Goal: Task Accomplishment & Management: Use online tool/utility

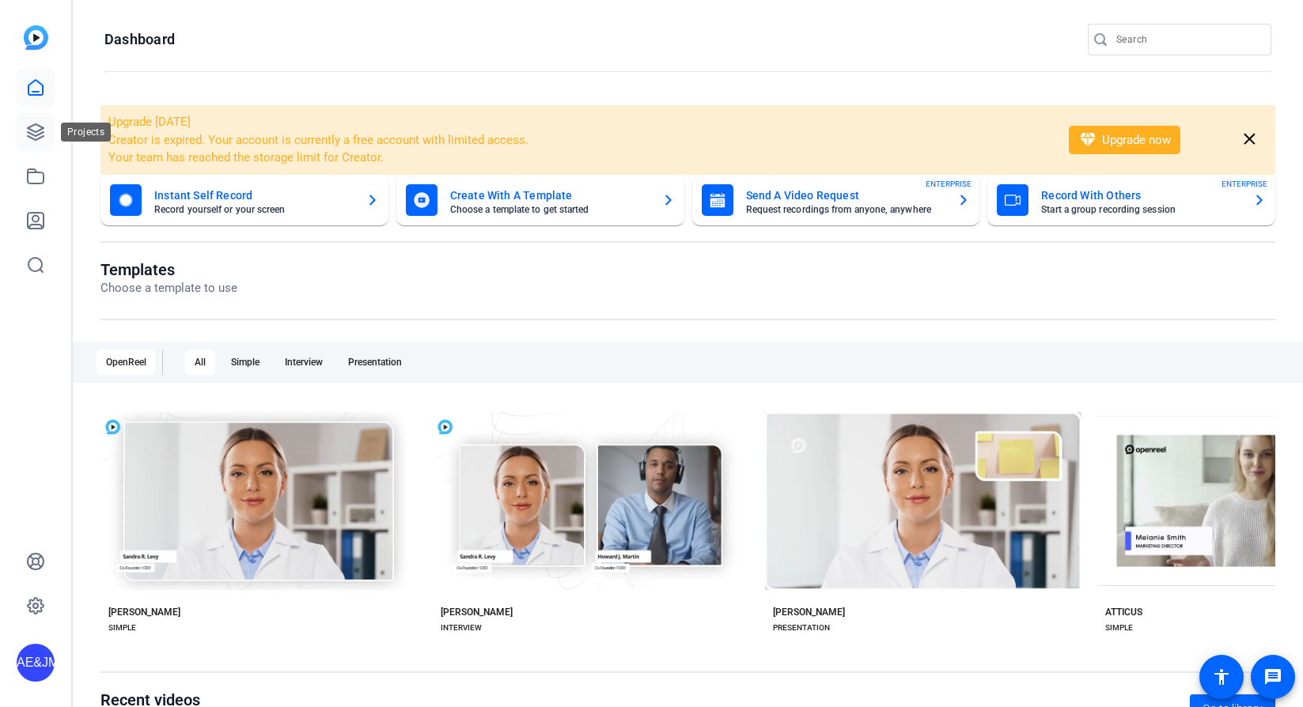
click at [32, 135] on icon at bounding box center [36, 132] width 16 height 16
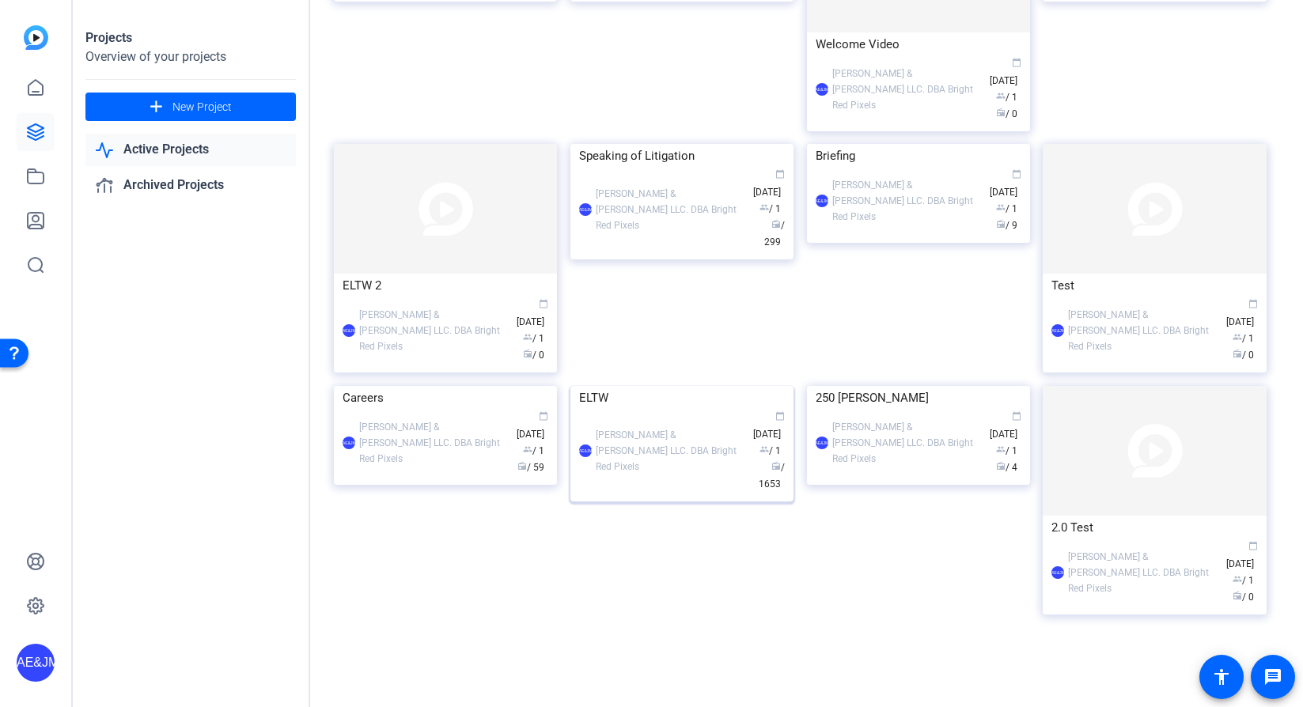
scroll to position [479, 0]
click at [645, 386] on img at bounding box center [682, 386] width 223 height 0
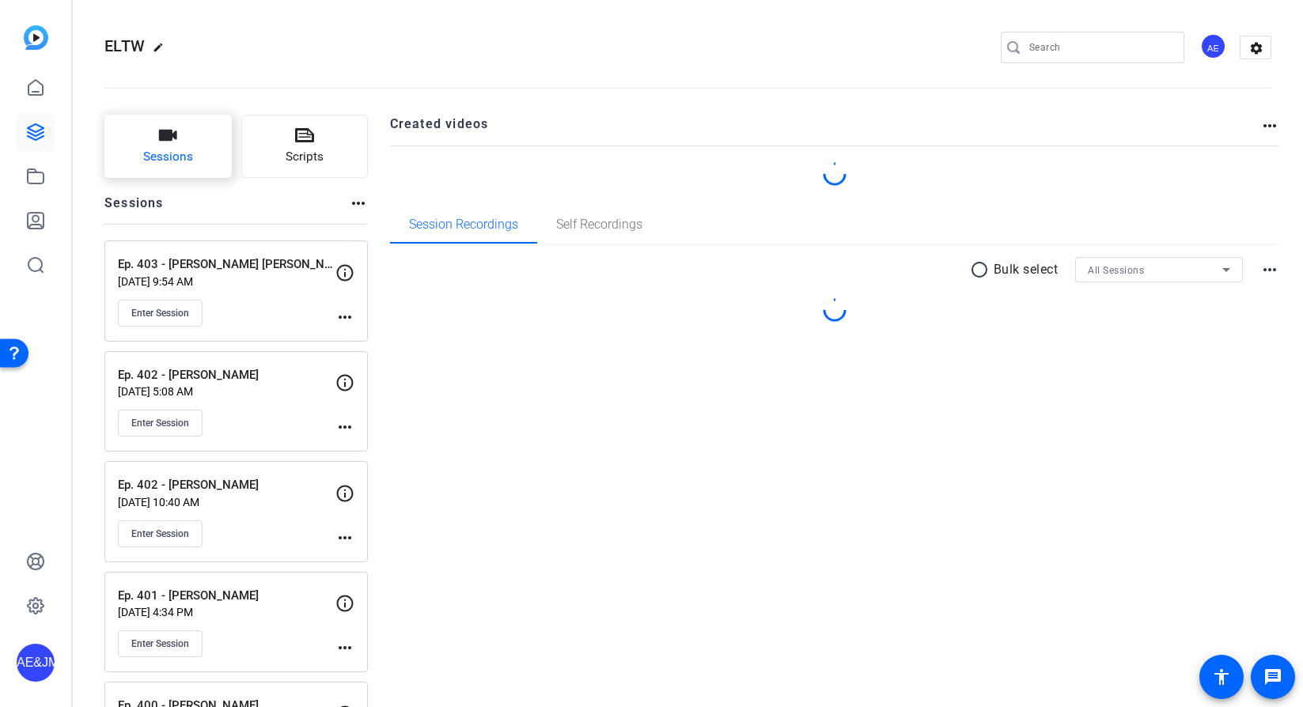
click at [149, 150] on span "Sessions" at bounding box center [168, 157] width 50 height 18
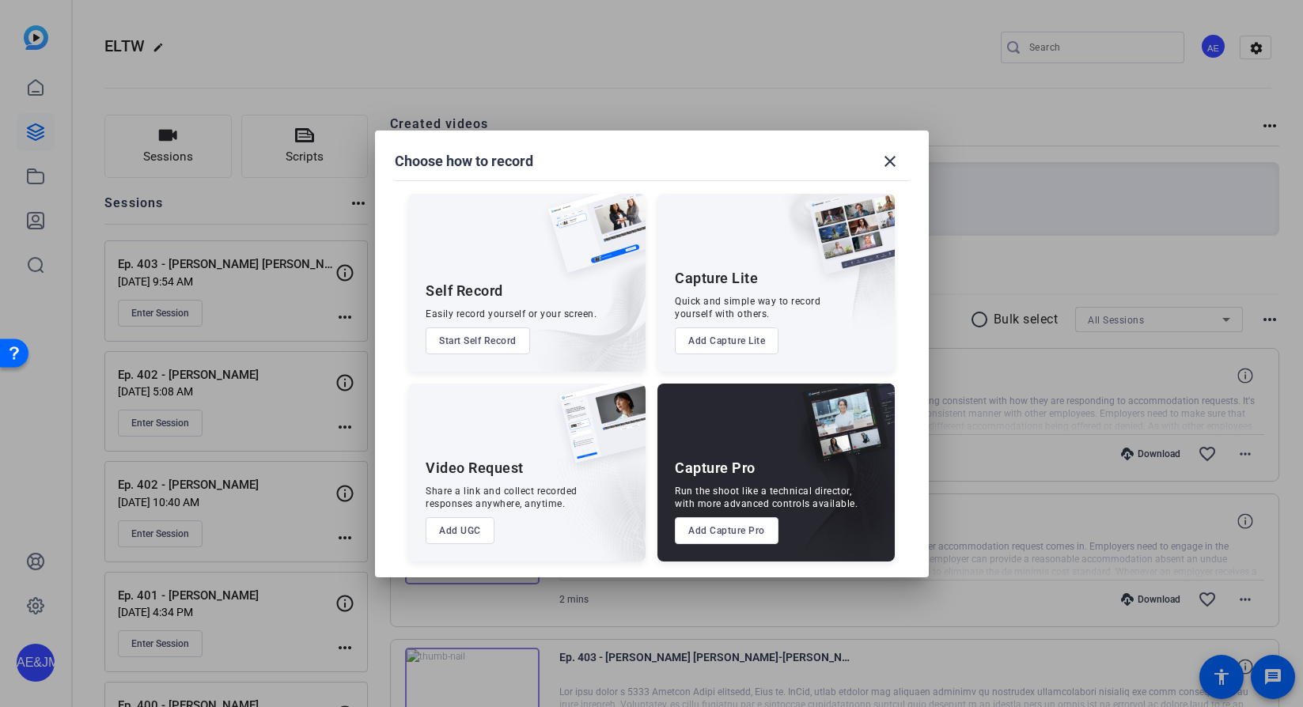
click at [721, 537] on button "Add Capture Pro" at bounding box center [727, 531] width 104 height 27
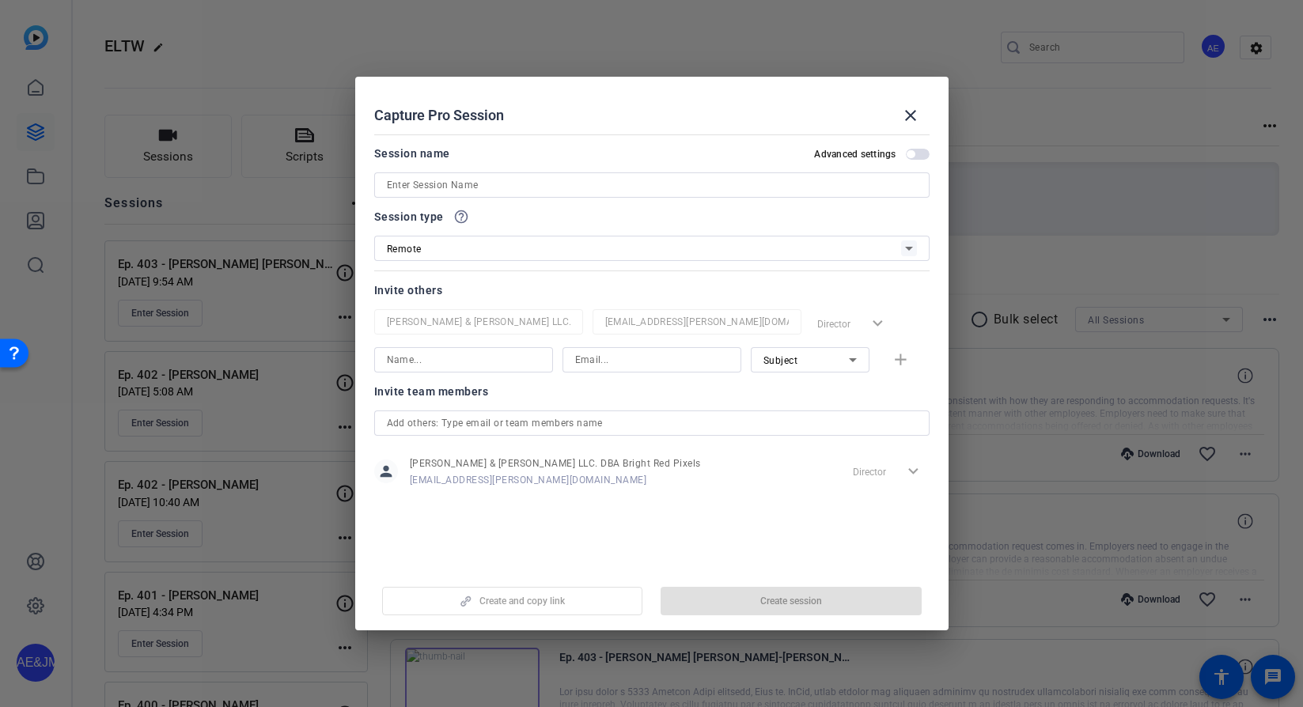
click at [480, 189] on input at bounding box center [652, 185] width 530 height 19
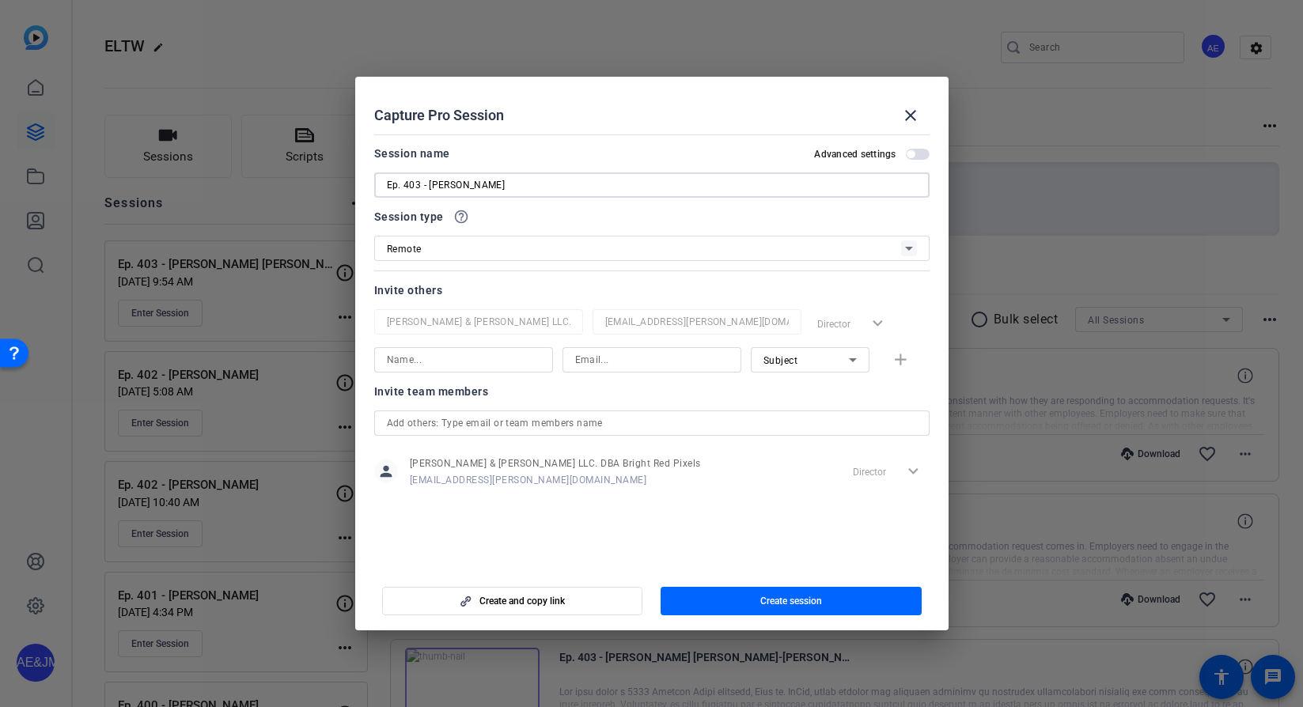
type input "Ep. 403 - [PERSON_NAME]"
click at [758, 599] on span "button" at bounding box center [791, 601] width 261 height 38
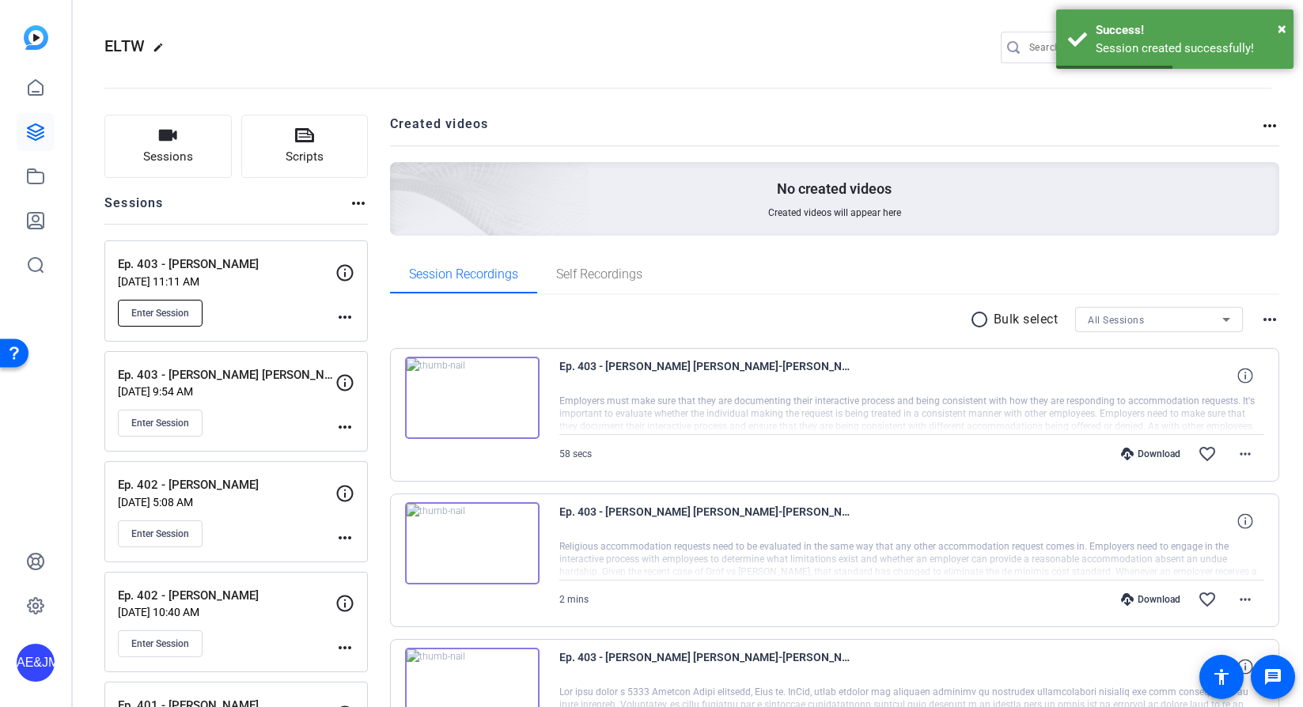
click at [178, 302] on button "Enter Session" at bounding box center [160, 313] width 85 height 27
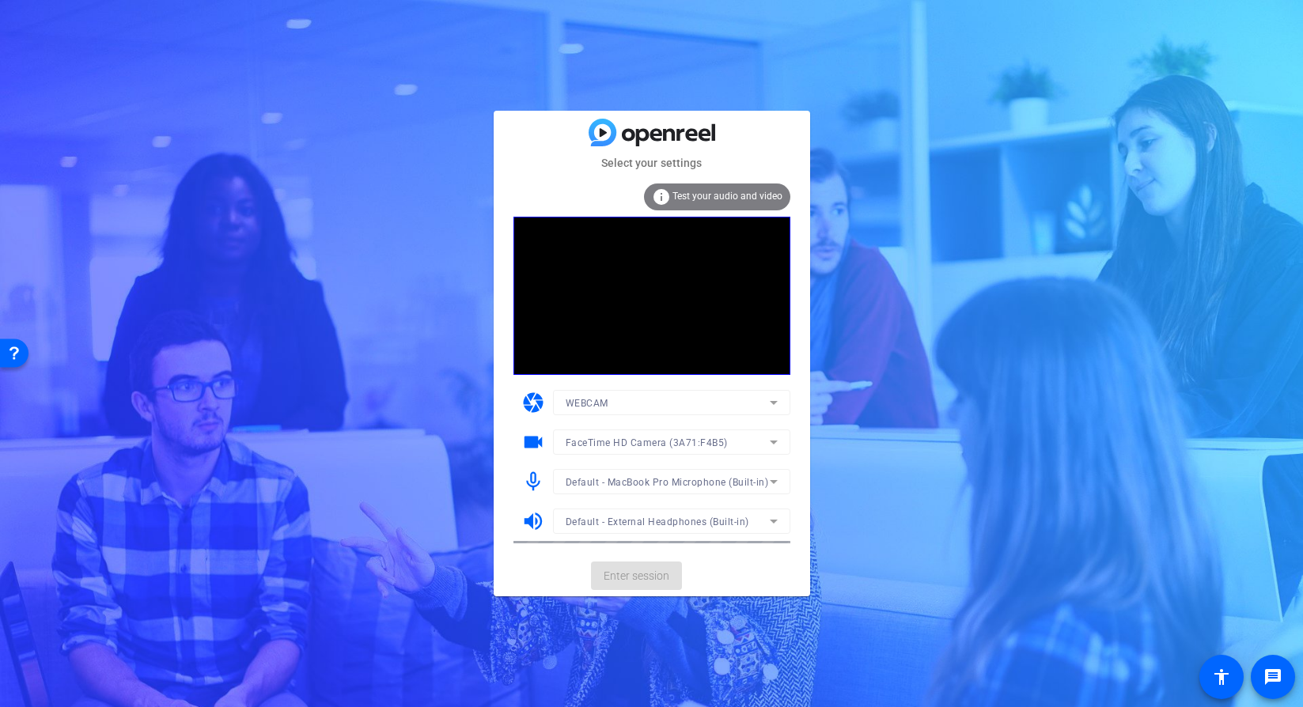
click at [634, 572] on mat-card-actions "Enter session" at bounding box center [652, 576] width 317 height 41
click at [634, 572] on span "Enter session" at bounding box center [637, 576] width 66 height 17
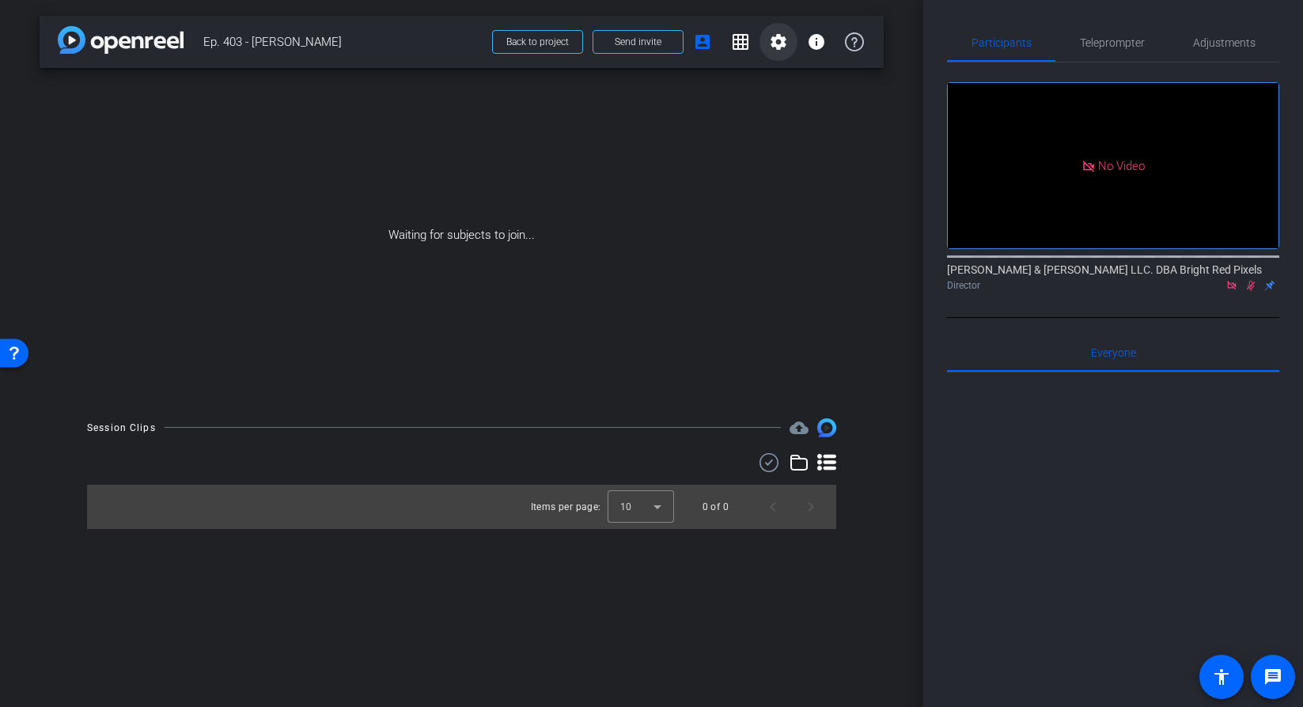
click at [786, 44] on mat-icon "settings" at bounding box center [778, 41] width 19 height 19
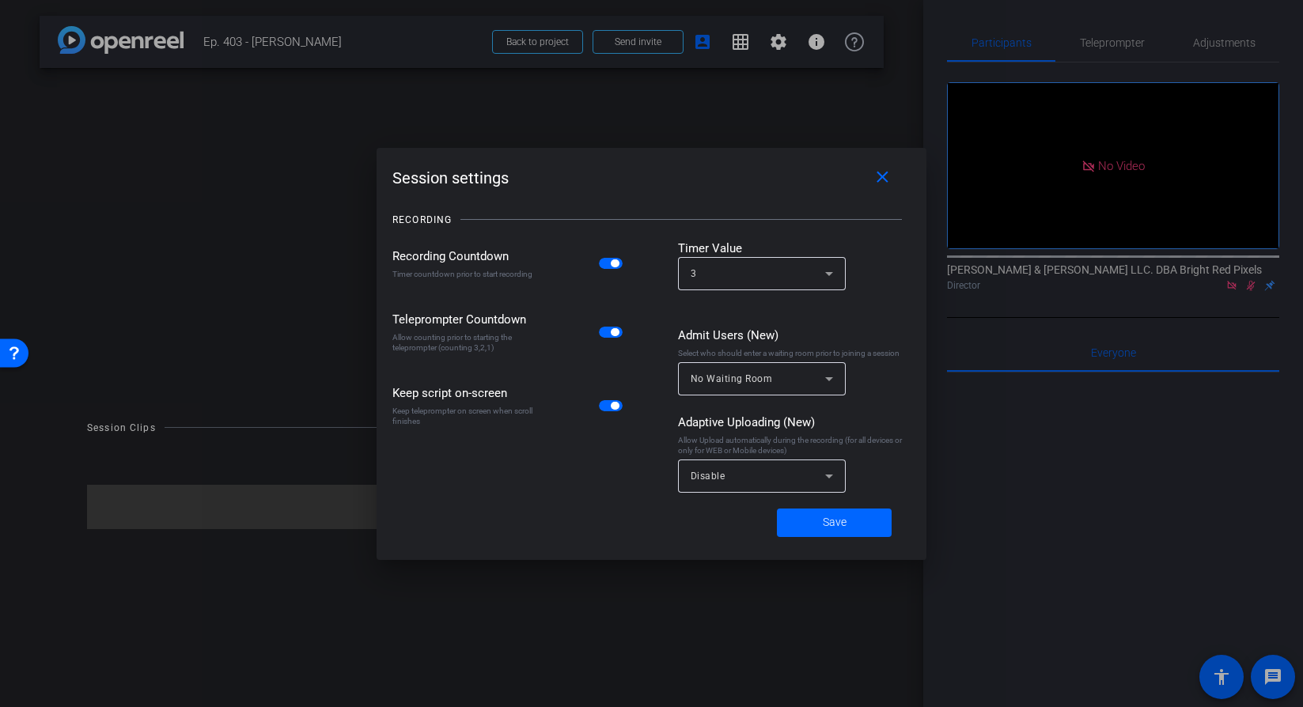
drag, startPoint x: 612, startPoint y: 267, endPoint x: 635, endPoint y: 317, distance: 54.6
click at [612, 267] on span "button" at bounding box center [615, 264] width 8 height 8
click at [750, 485] on div "Disable" at bounding box center [758, 476] width 135 height 20
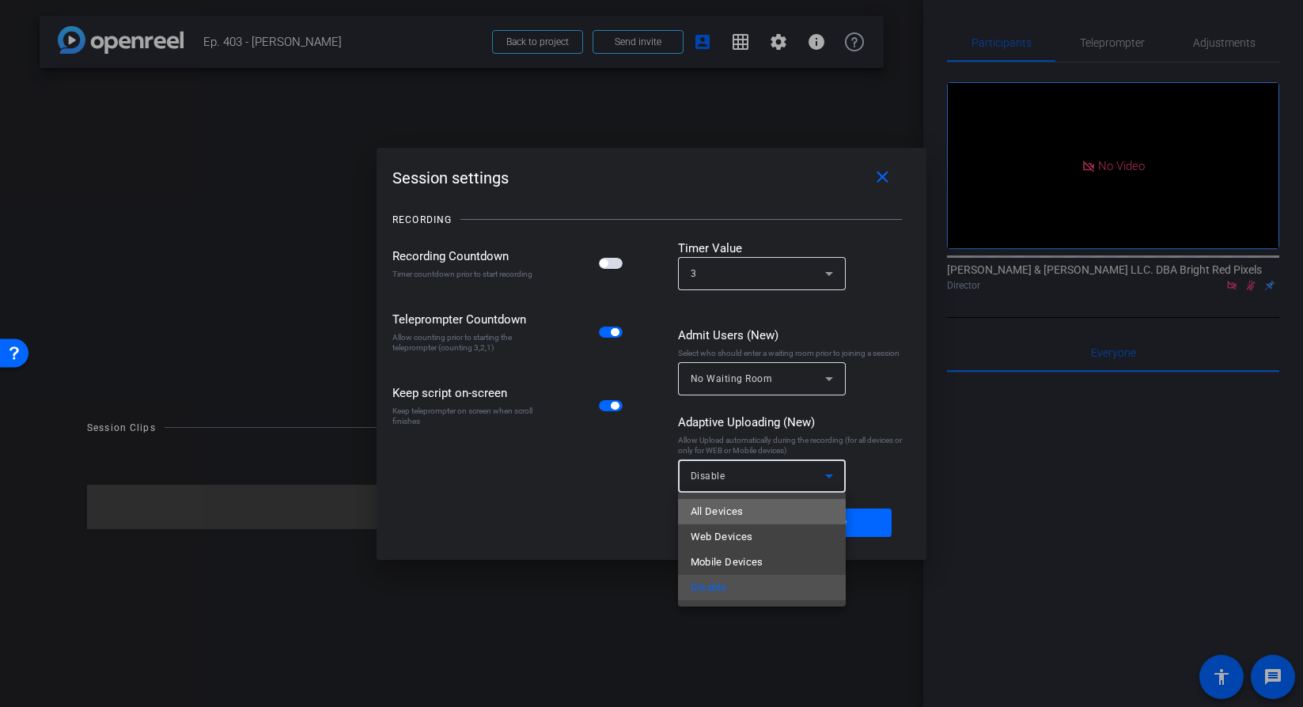
click at [729, 521] on mat-option "All Devices" at bounding box center [762, 511] width 168 height 25
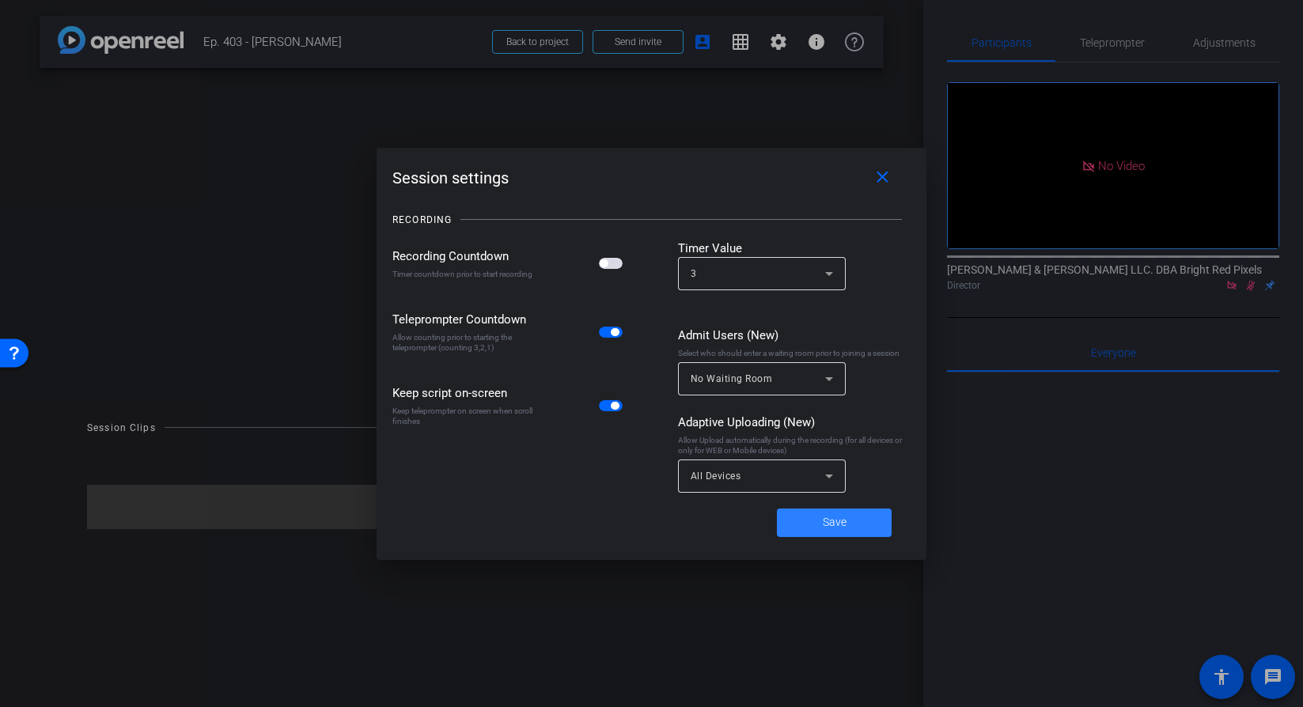
click at [819, 528] on span at bounding box center [834, 523] width 115 height 38
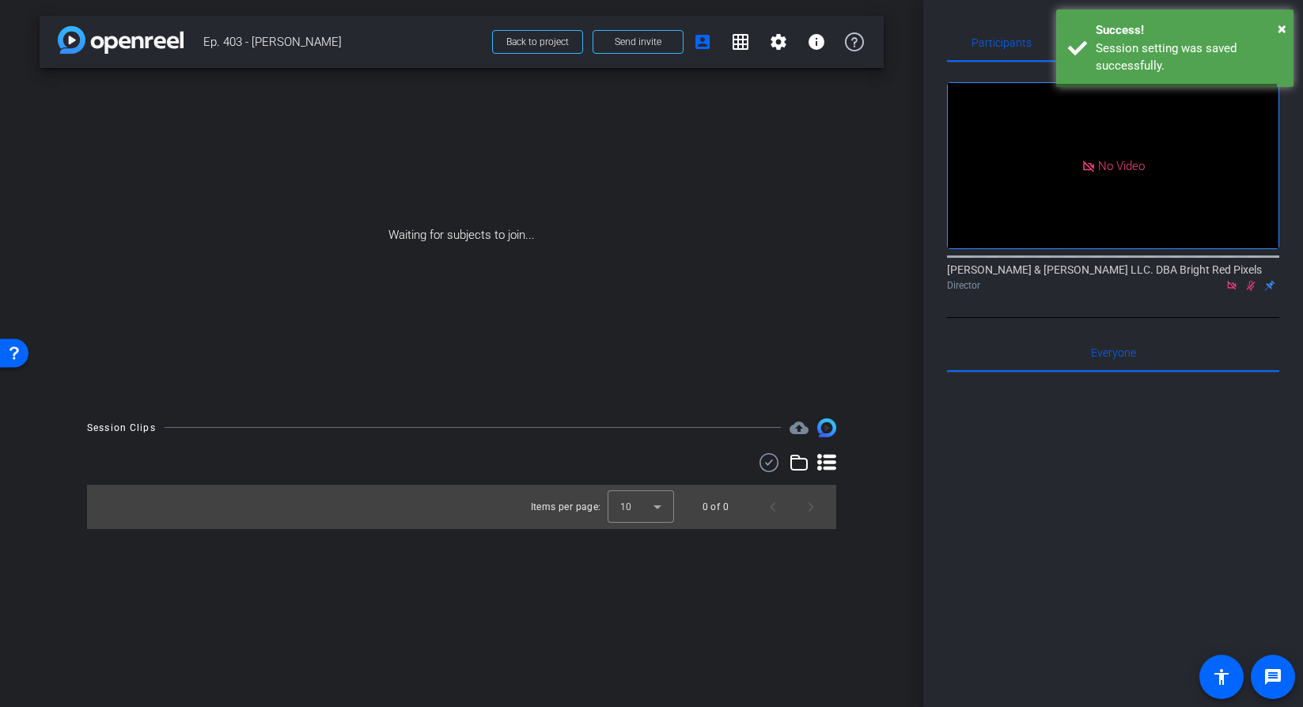
click at [1063, 521] on div at bounding box center [1113, 569] width 332 height 392
